Goal: Navigation & Orientation: Go to known website

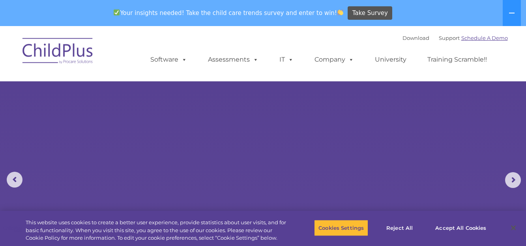
select select "MEDIUM"
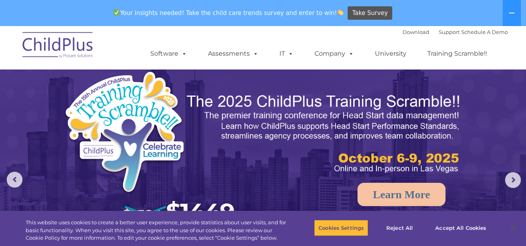
drag, startPoint x: 528, startPoint y: 22, endPoint x: 535, endPoint y: 3, distance: 20.0
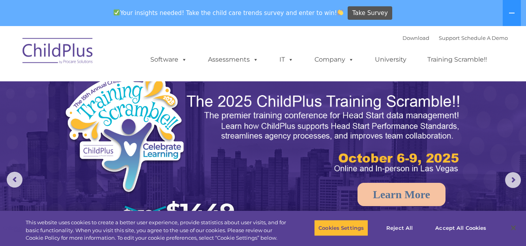
click at [80, 50] on img at bounding box center [58, 51] width 79 height 39
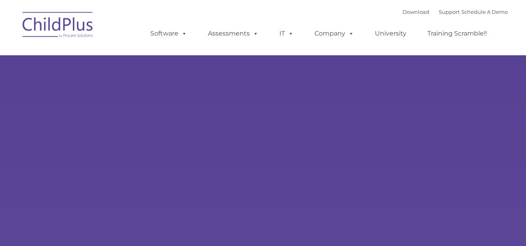
type input ""
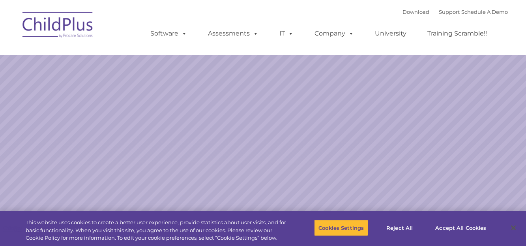
select select "MEDIUM"
